Goal: Information Seeking & Learning: Learn about a topic

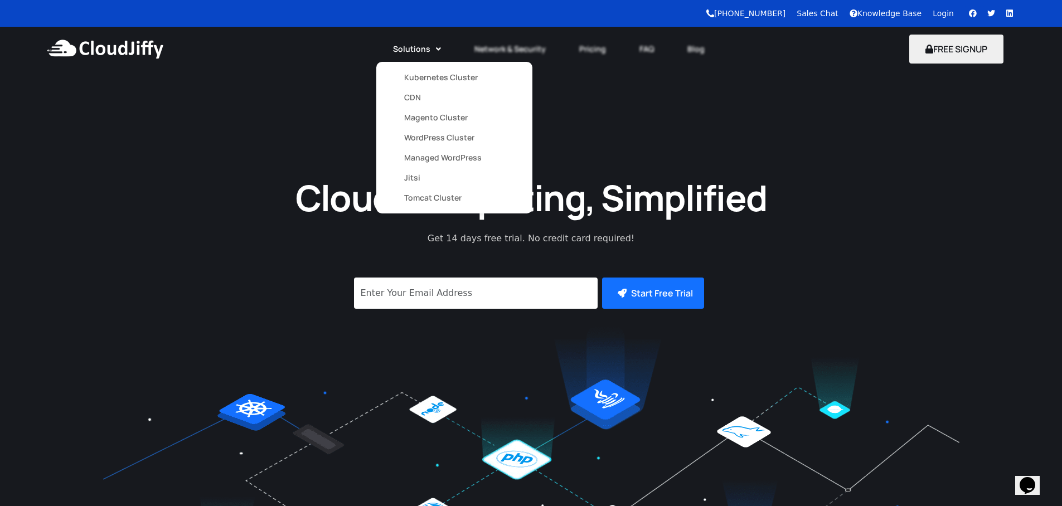
click at [421, 123] on link "Magento Cluster" at bounding box center [454, 118] width 100 height 20
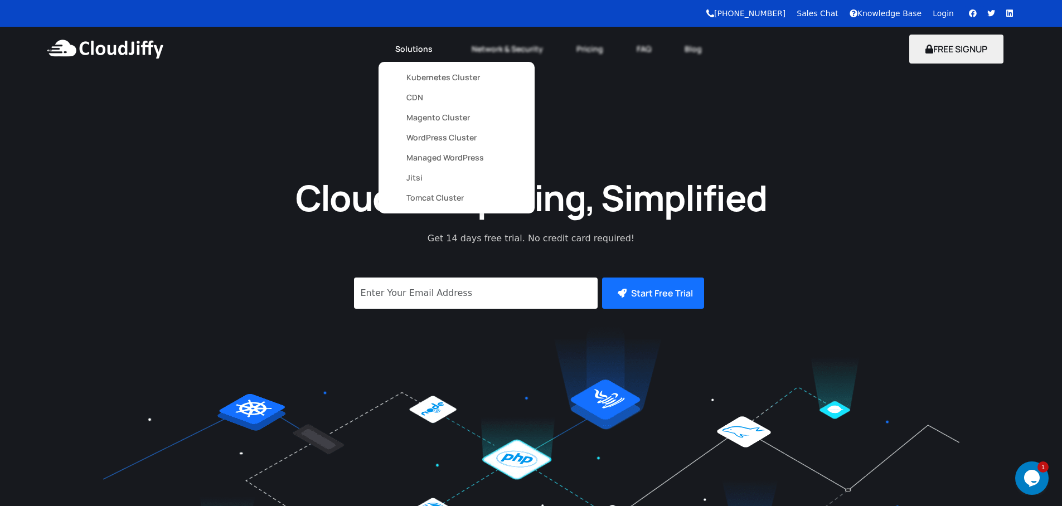
click at [419, 99] on link "CDN" at bounding box center [456, 97] width 100 height 20
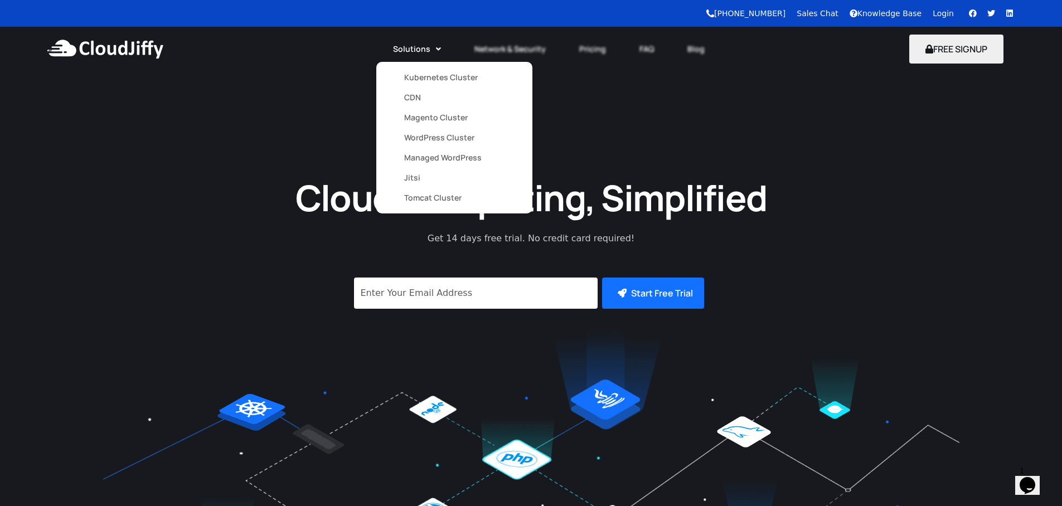
click at [426, 131] on link "WordPress Cluster" at bounding box center [454, 138] width 100 height 20
click at [422, 123] on link "Magento Cluster" at bounding box center [456, 118] width 100 height 20
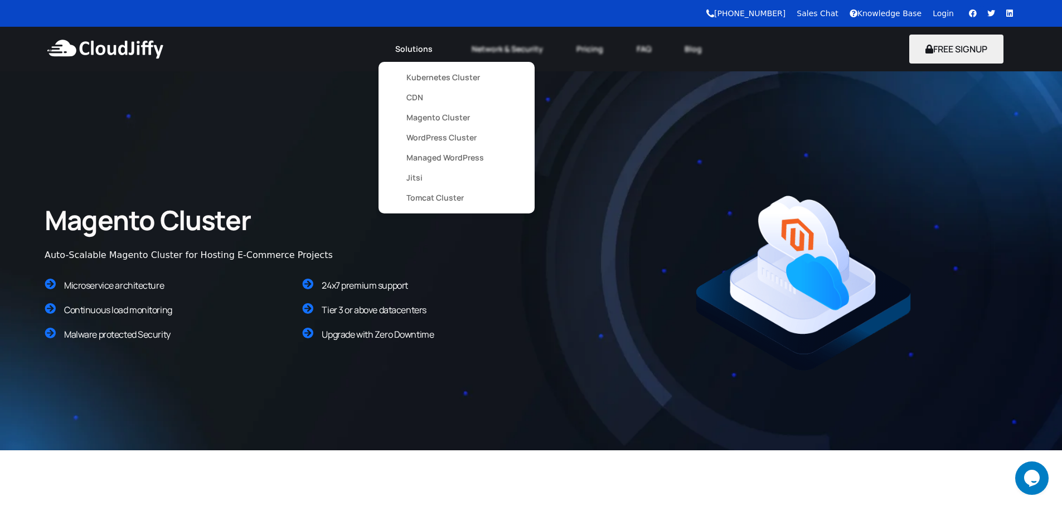
click at [447, 136] on link "WordPress Cluster" at bounding box center [456, 138] width 100 height 20
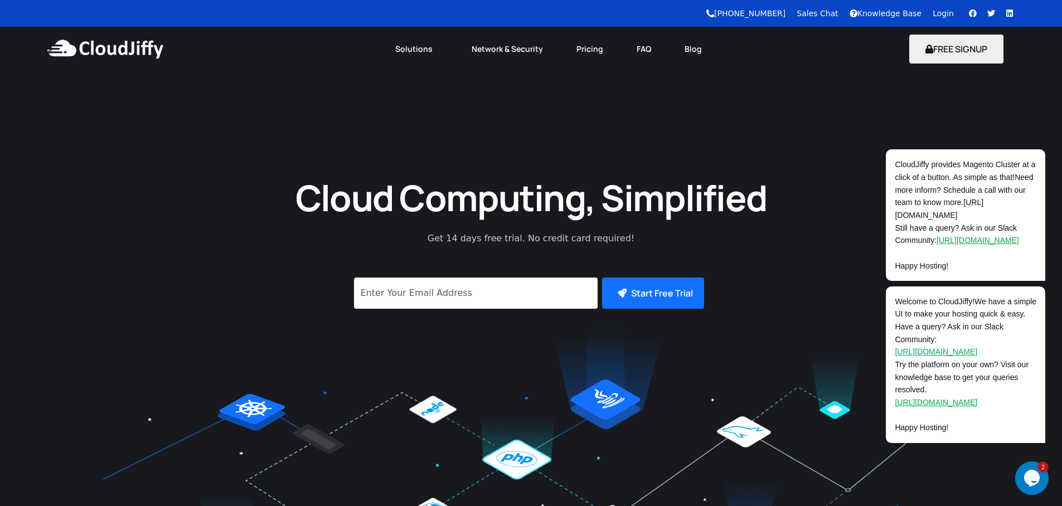
click at [310, 147] on div "Cloud Computing, Simplified Get 14 days free trial. No credit card required! Su…" at bounding box center [531, 334] width 1062 height 526
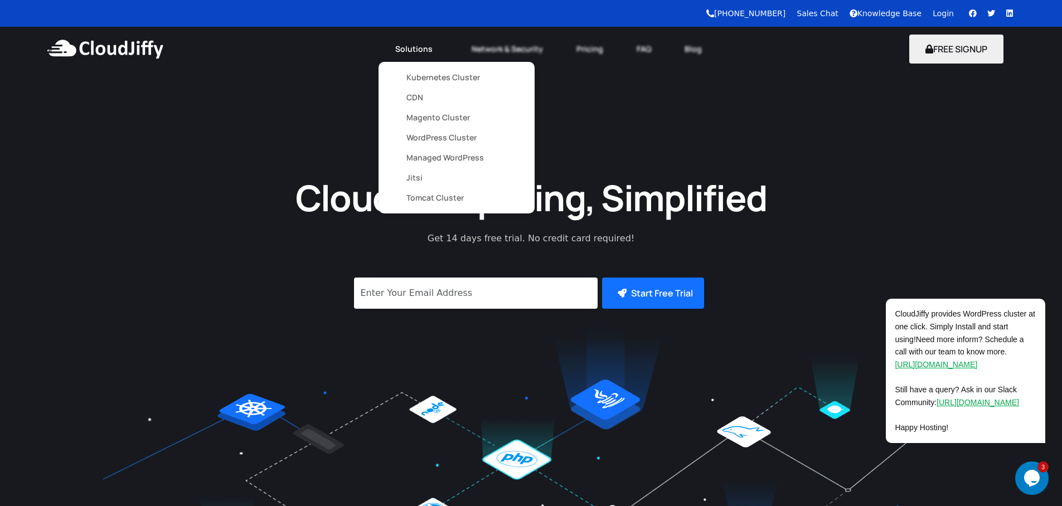
click at [427, 119] on link "Magento Cluster" at bounding box center [456, 118] width 100 height 20
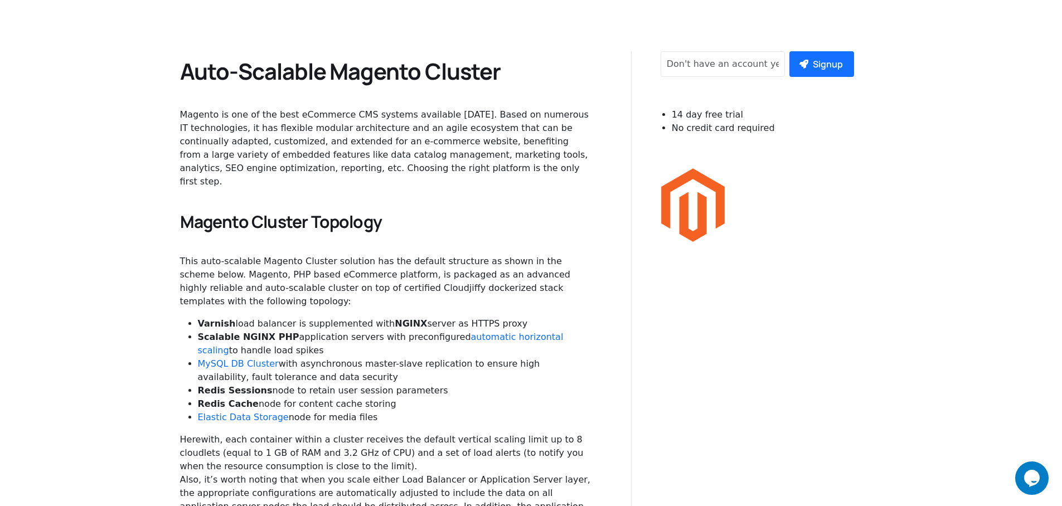
scroll to position [669, 0]
